Goal: Task Accomplishment & Management: Manage account settings

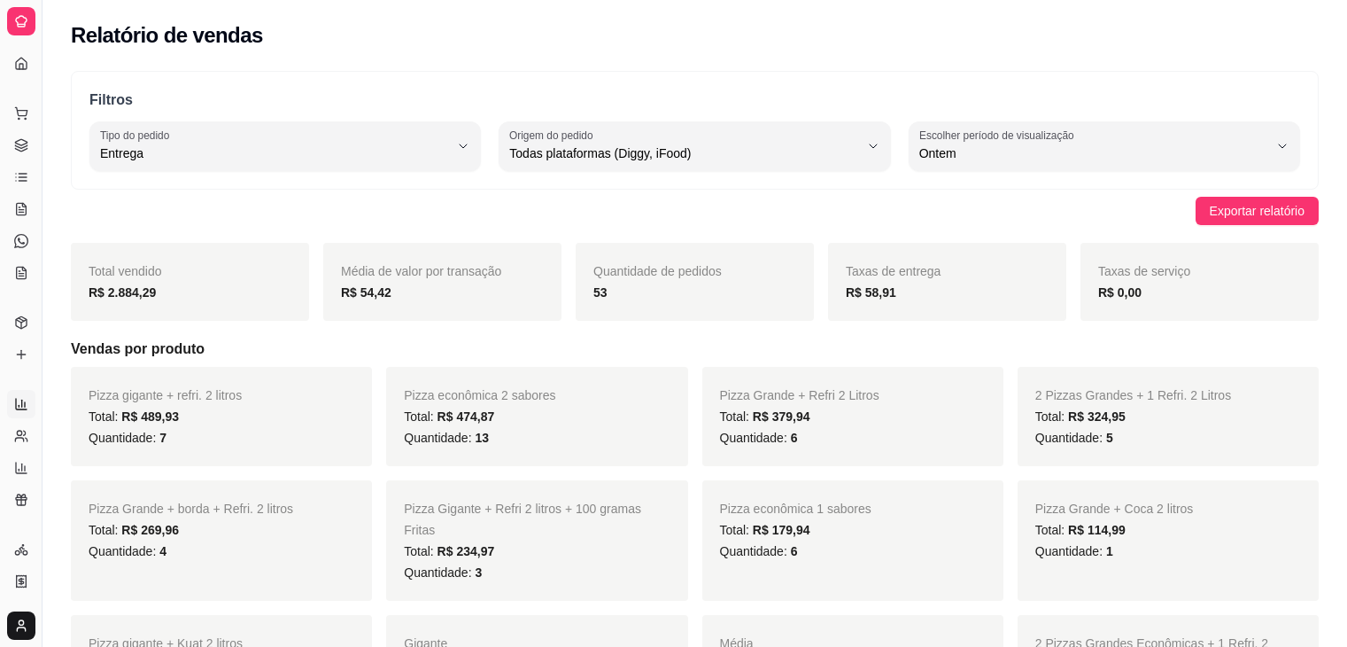
select select "DELIVERY"
select select "ALL"
select select "1"
click at [43, 260] on button "Toggle Sidebar" at bounding box center [42, 323] width 14 height 647
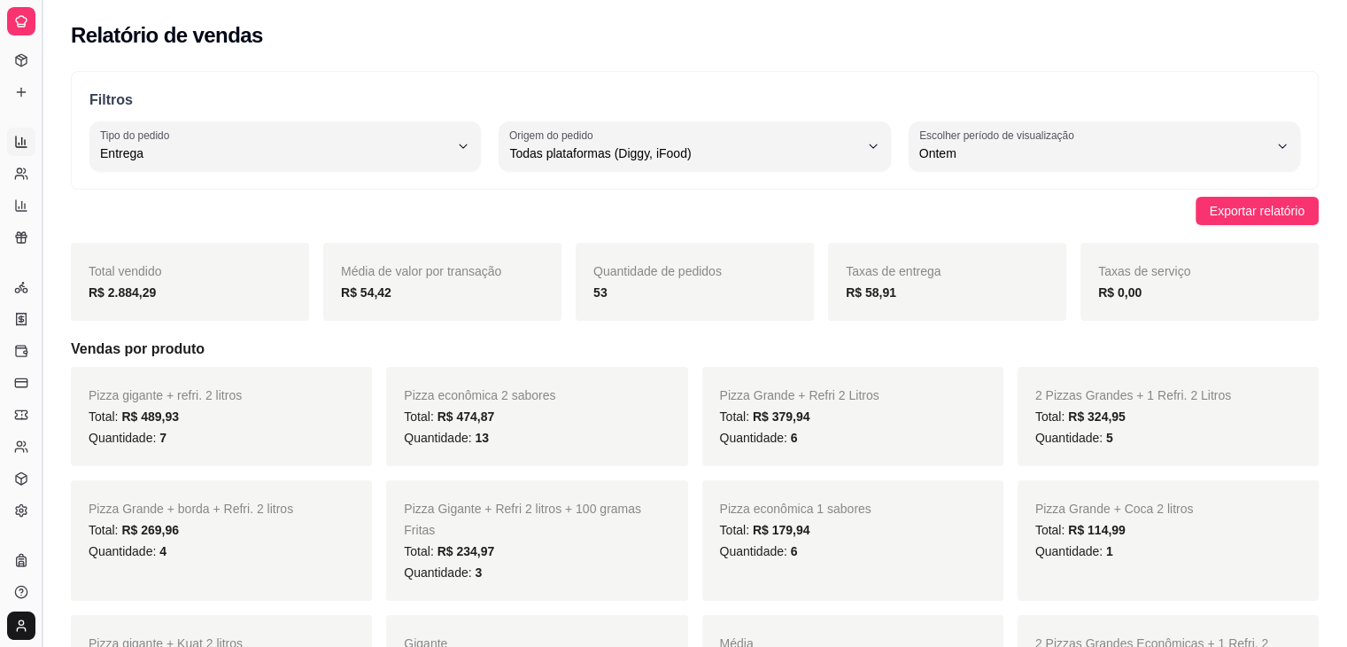
click at [43, 260] on button "Toggle Sidebar" at bounding box center [42, 323] width 14 height 647
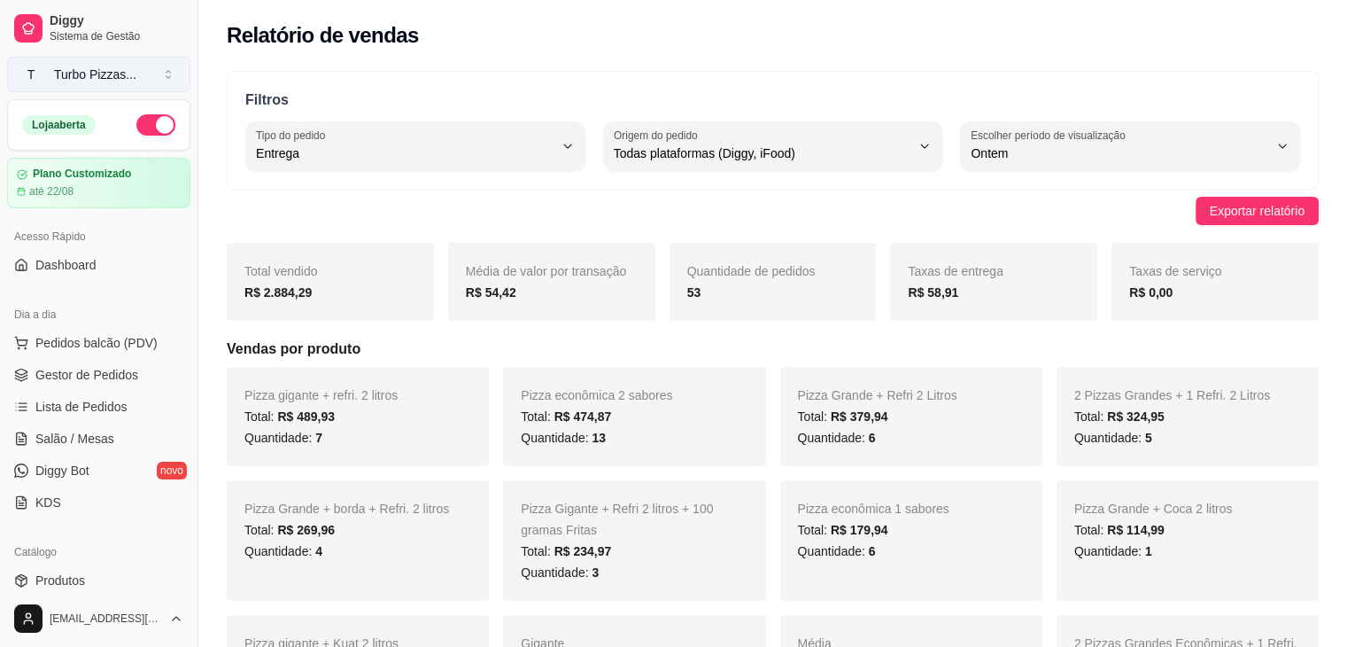
click at [75, 74] on div "Turbo Pizzas ..." at bounding box center [95, 75] width 82 height 18
click at [170, 66] on button "T Turbo Pizzas ..." at bounding box center [98, 74] width 183 height 35
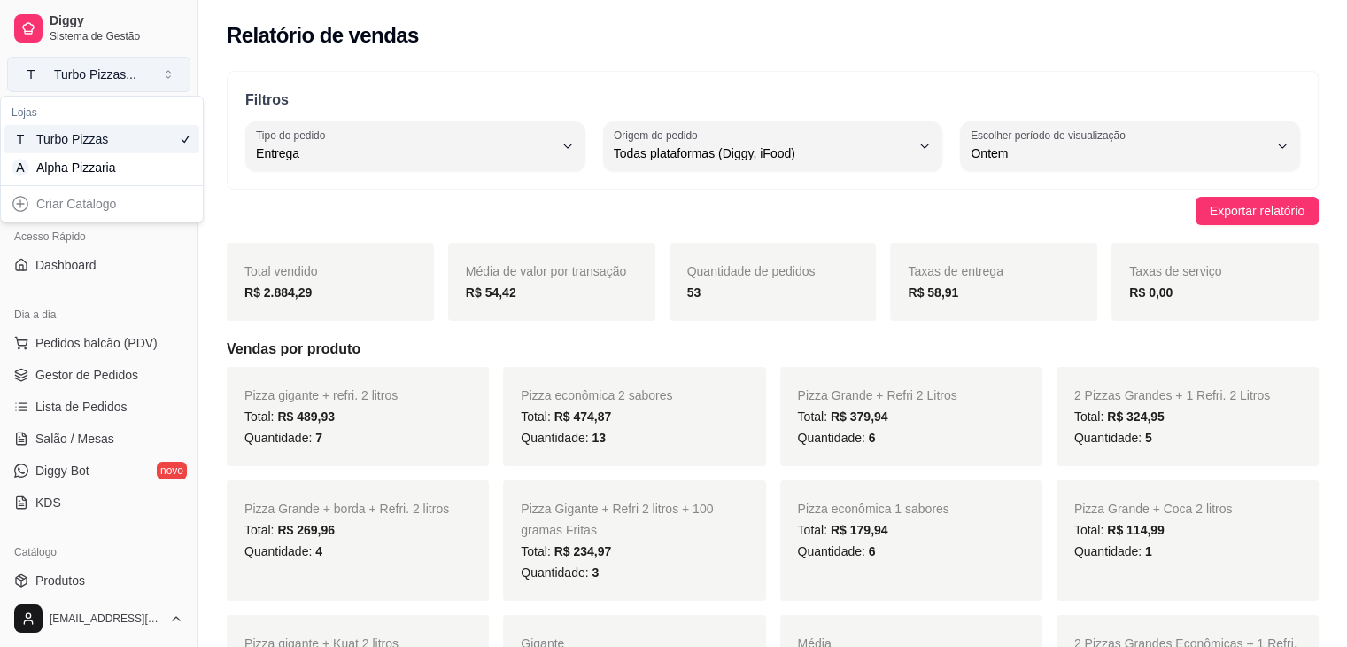
click at [170, 66] on button "T Turbo Pizzas ..." at bounding box center [98, 74] width 183 height 35
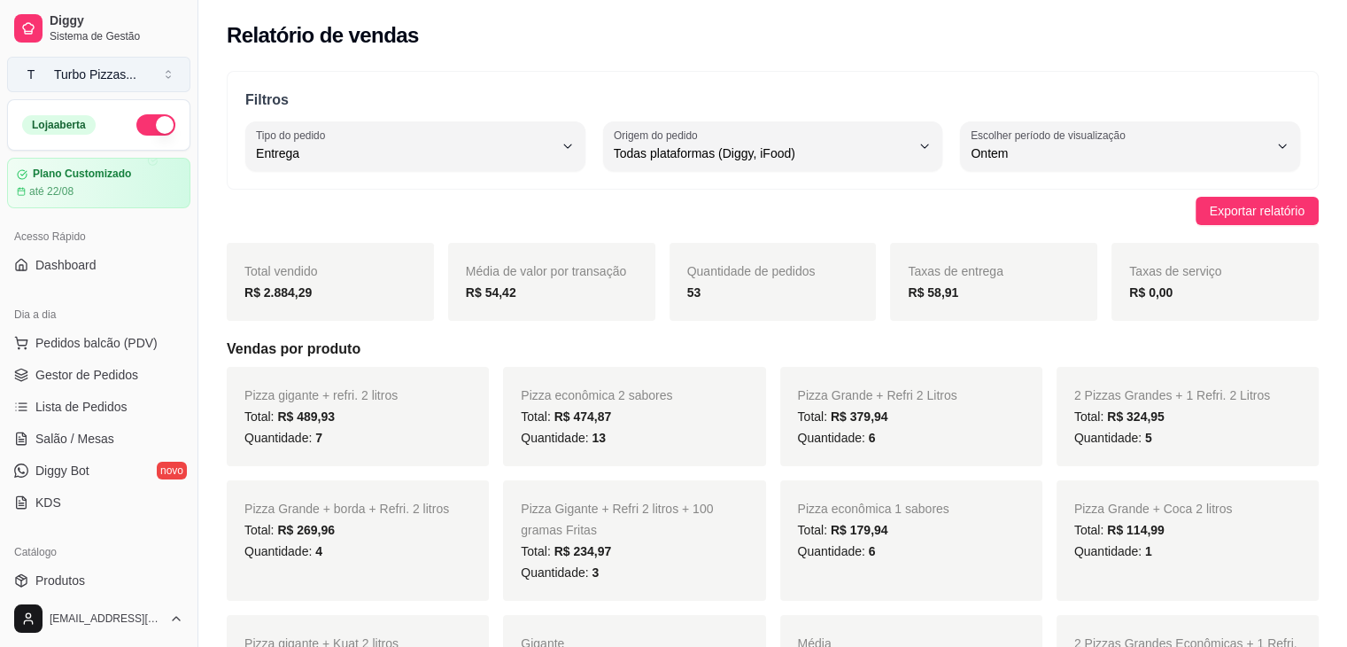
click at [166, 75] on button "T Turbo Pizzas ..." at bounding box center [98, 74] width 183 height 35
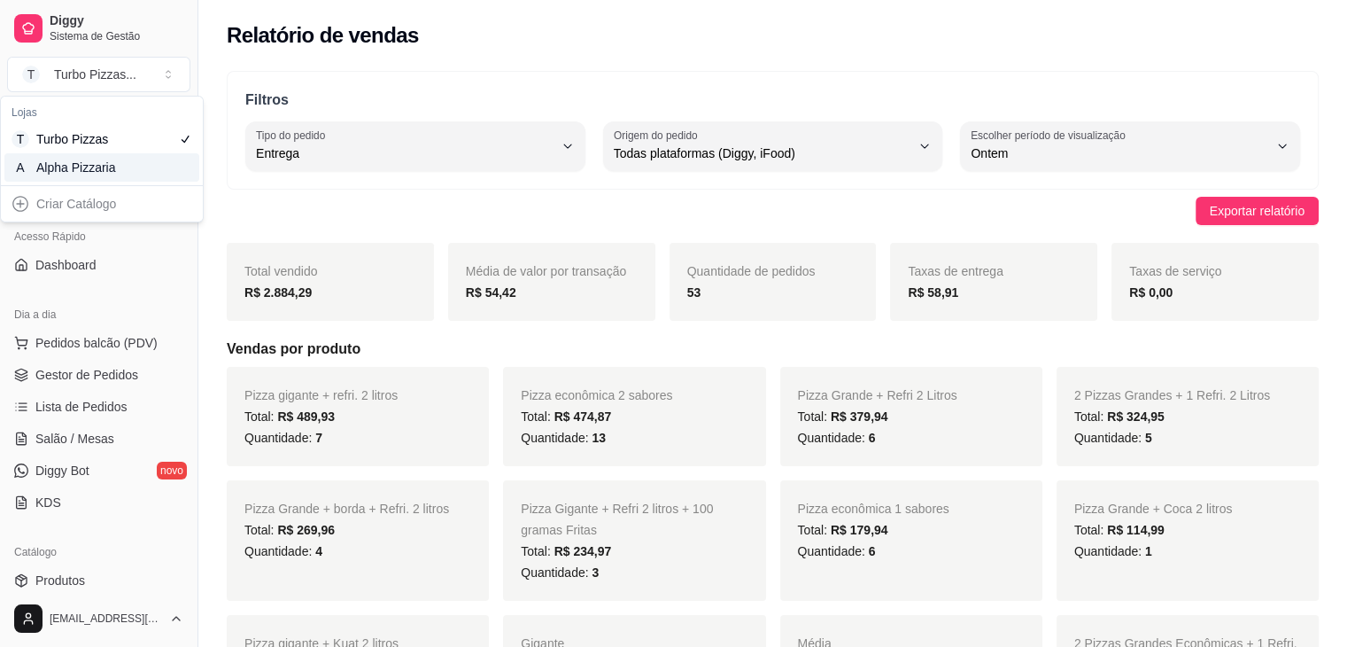
click at [104, 167] on div "Alpha Pizzaria" at bounding box center [76, 168] width 80 height 18
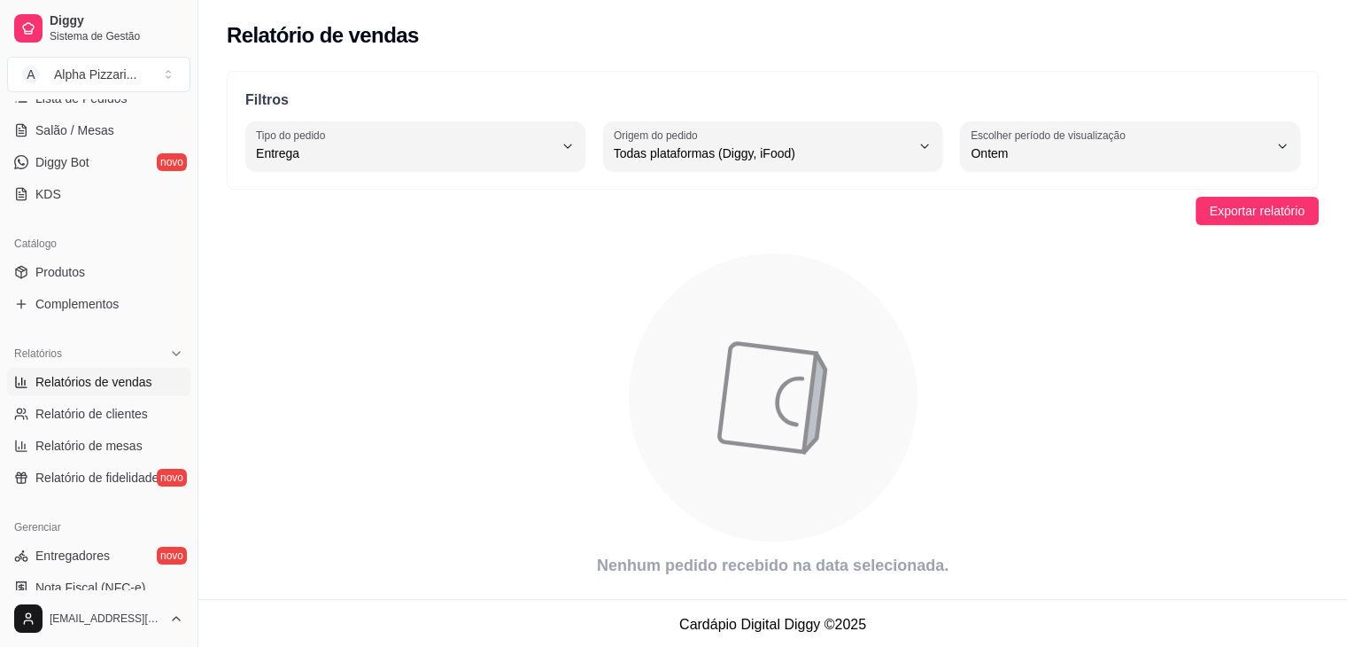
scroll to position [299, 0]
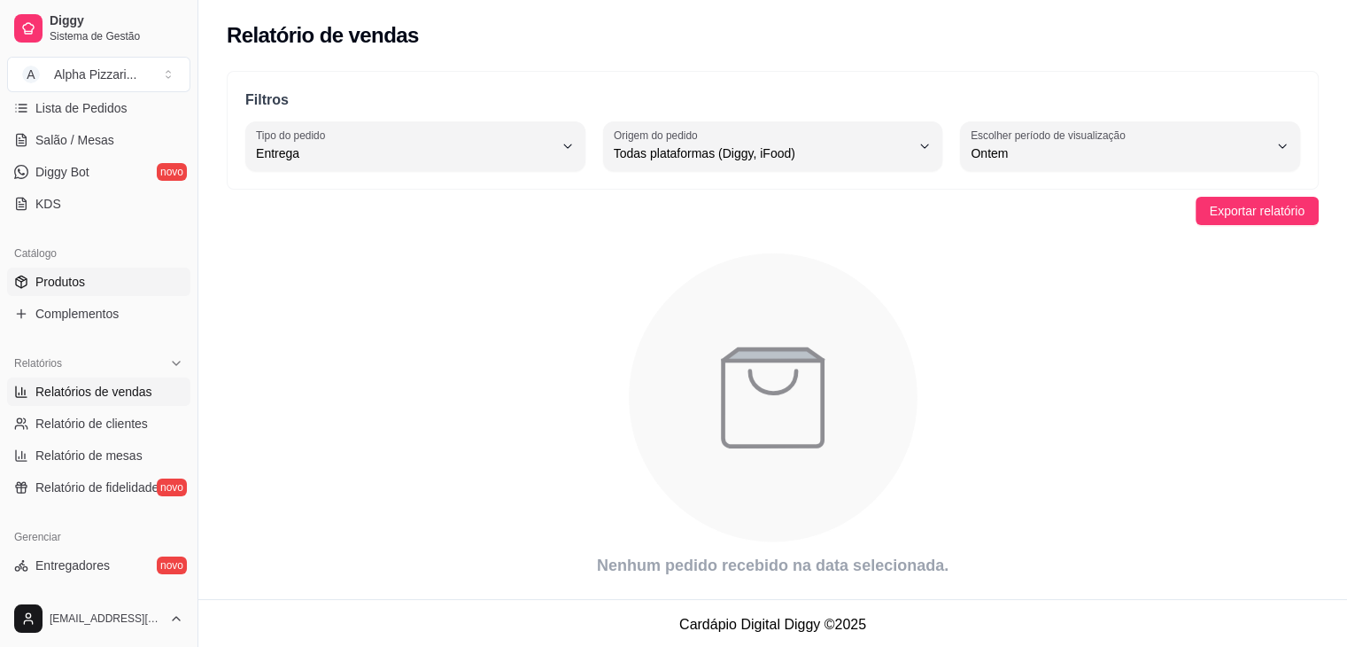
click at [96, 286] on link "Produtos" at bounding box center [98, 281] width 183 height 28
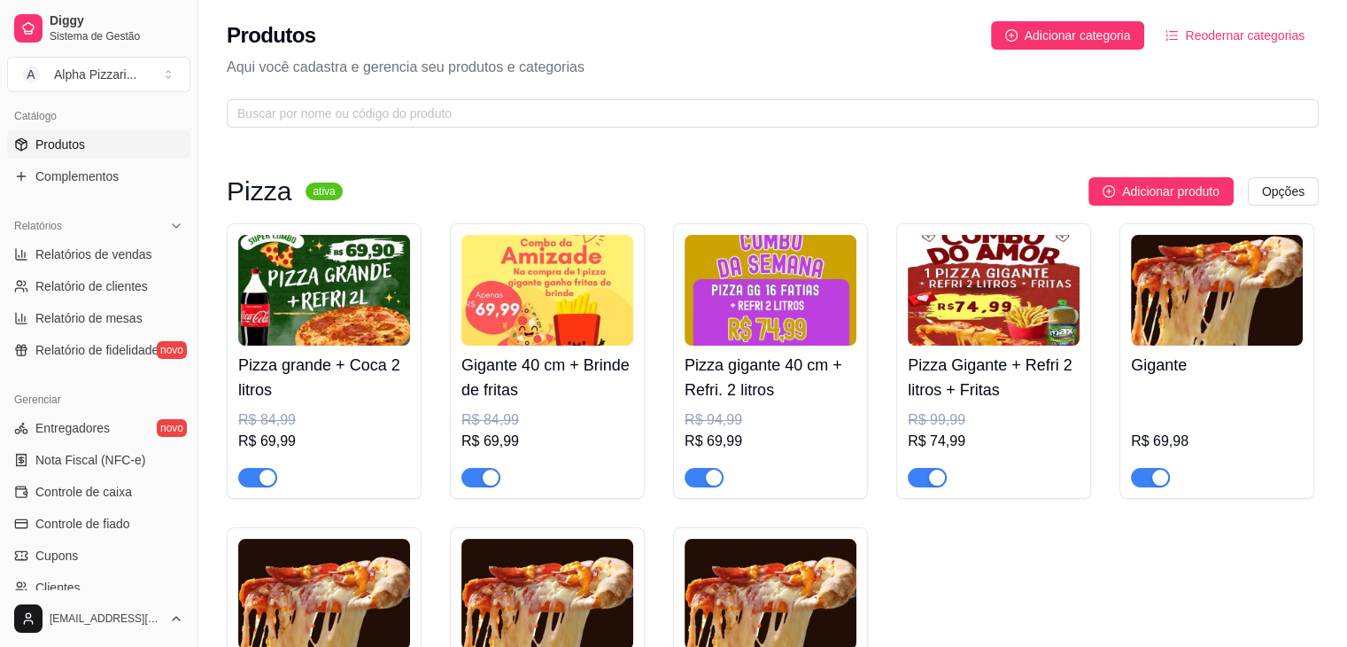
scroll to position [422, 0]
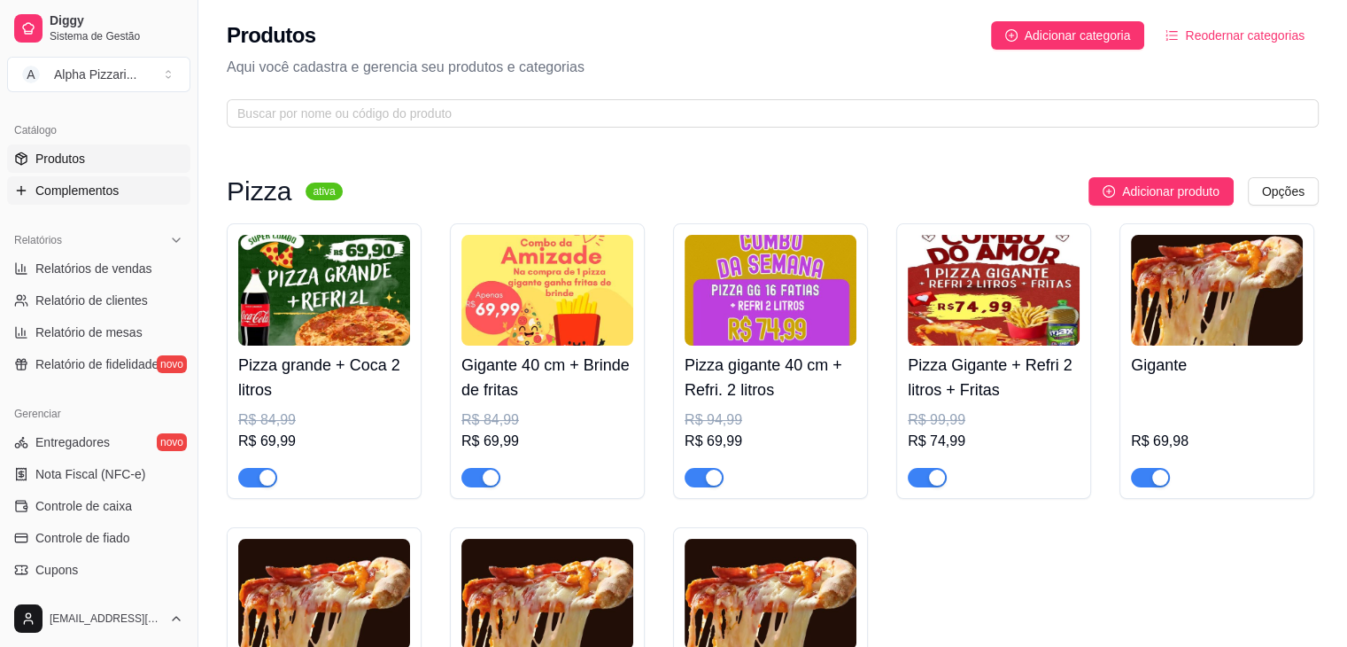
click at [119, 199] on link "Complementos" at bounding box center [98, 190] width 183 height 28
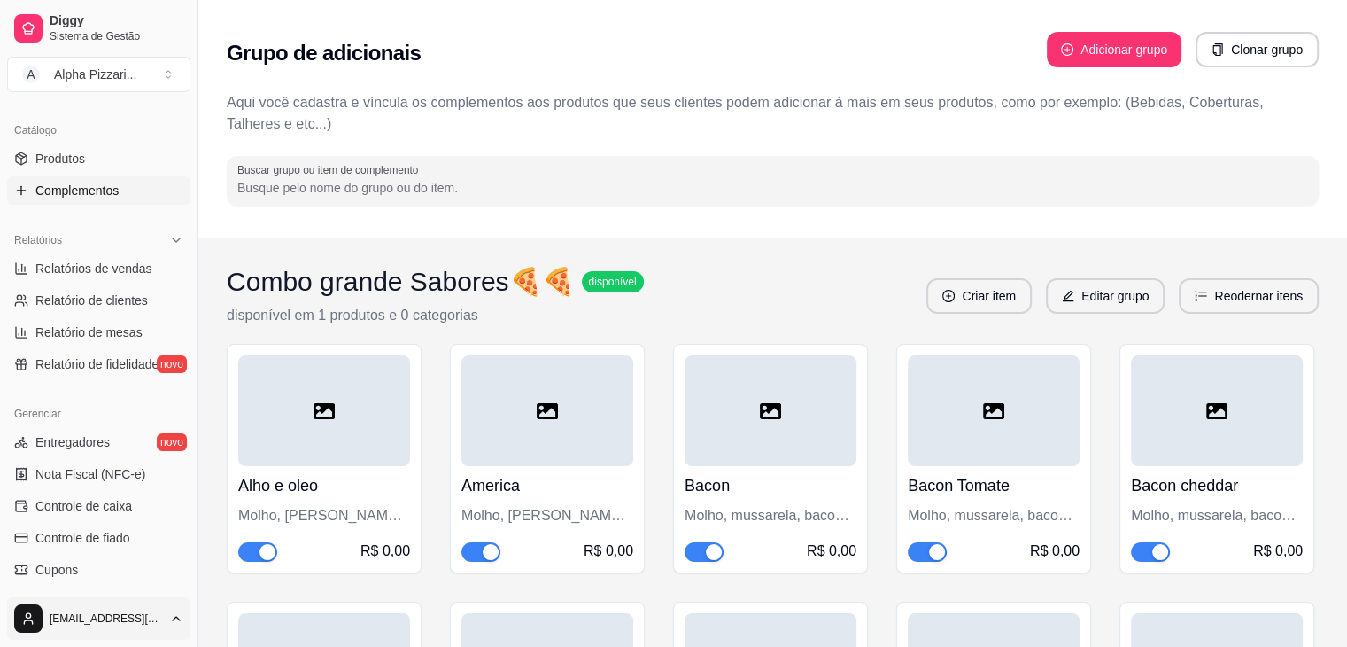
click at [167, 615] on html "Diggy Sistema de Gestão A Alpha Pizzari ... Loja aberta Plano Customizado até 2…" at bounding box center [673, 323] width 1347 height 647
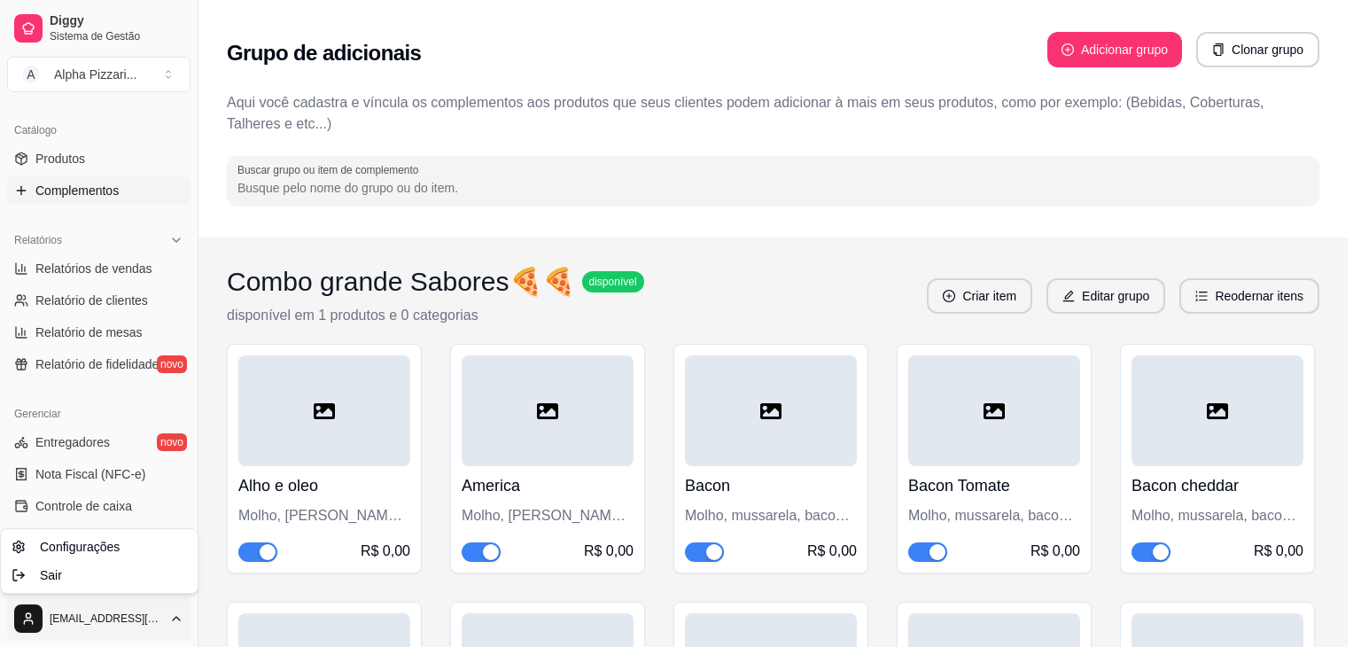
click at [167, 615] on html "Diggy Sistema de Gestão A Alpha Pizzari ... Loja aberta Plano Customizado até 2…" at bounding box center [680, 323] width 1361 height 647
